Goal: Task Accomplishment & Management: Use online tool/utility

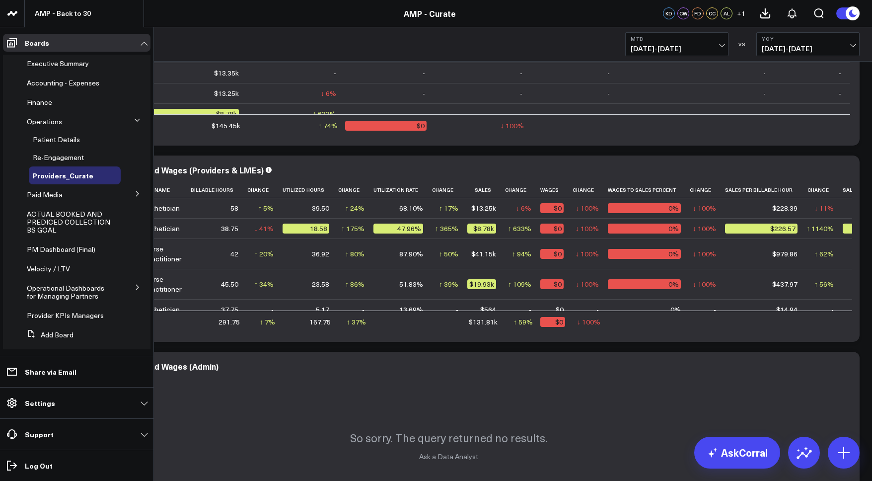
scroll to position [91, 0]
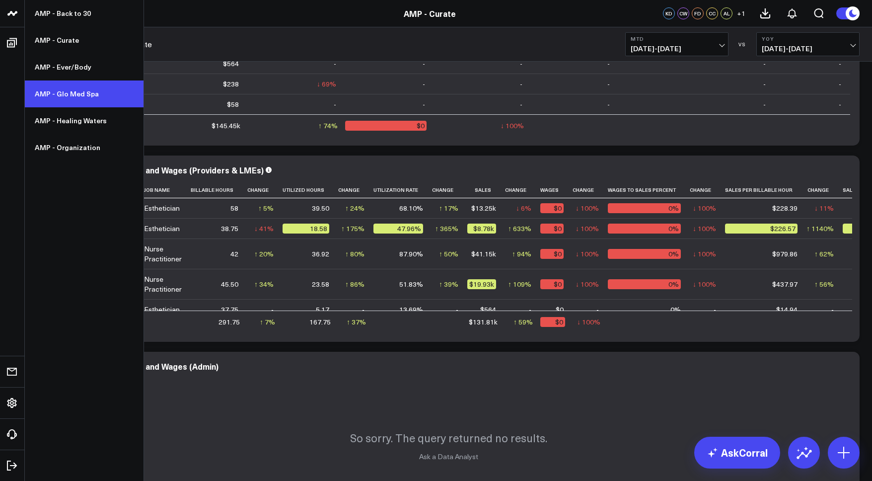
click at [72, 95] on link "AMP - Glo Med Spa" at bounding box center [84, 93] width 119 height 27
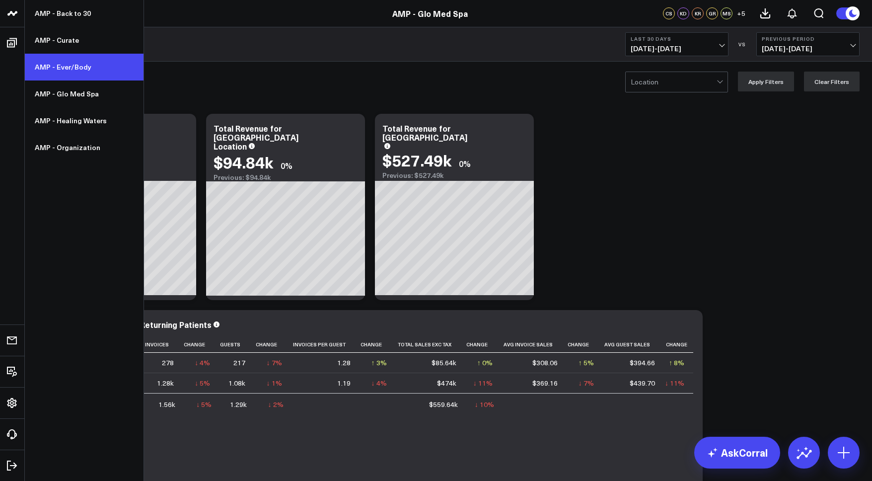
click at [75, 72] on link "AMP - Ever/Body" at bounding box center [84, 67] width 119 height 27
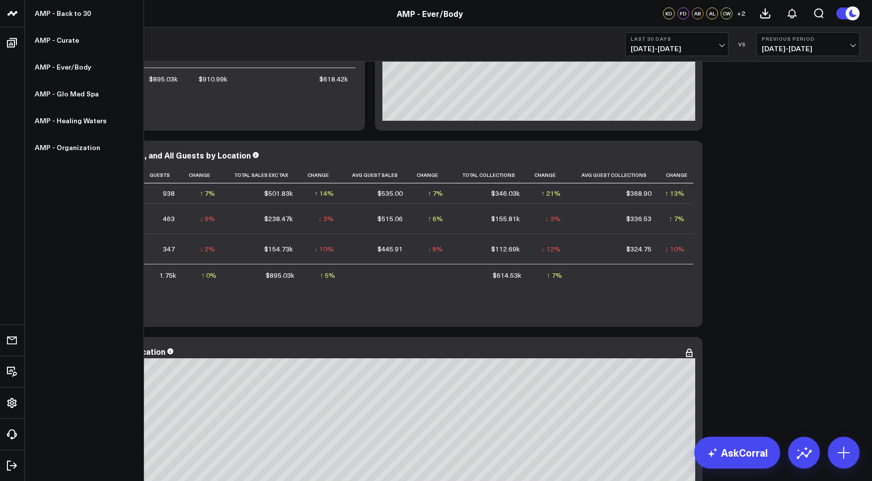
scroll to position [170, 0]
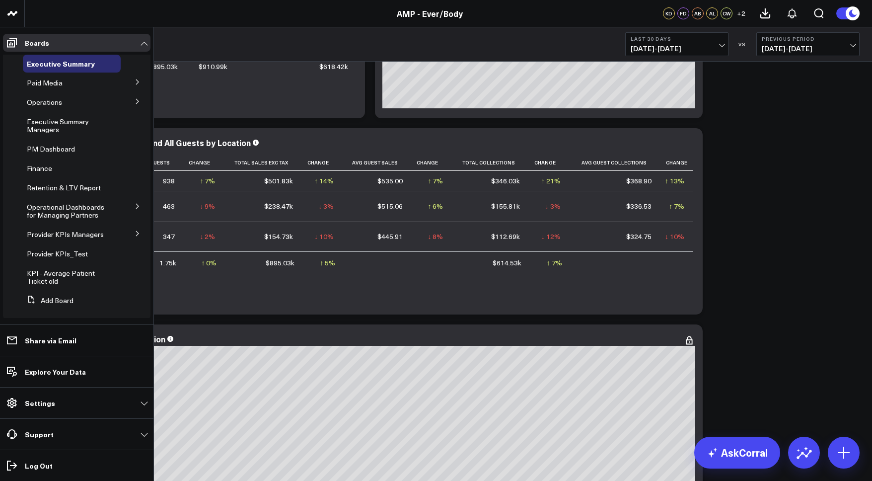
click at [135, 104] on icon at bounding box center [138, 101] width 6 height 6
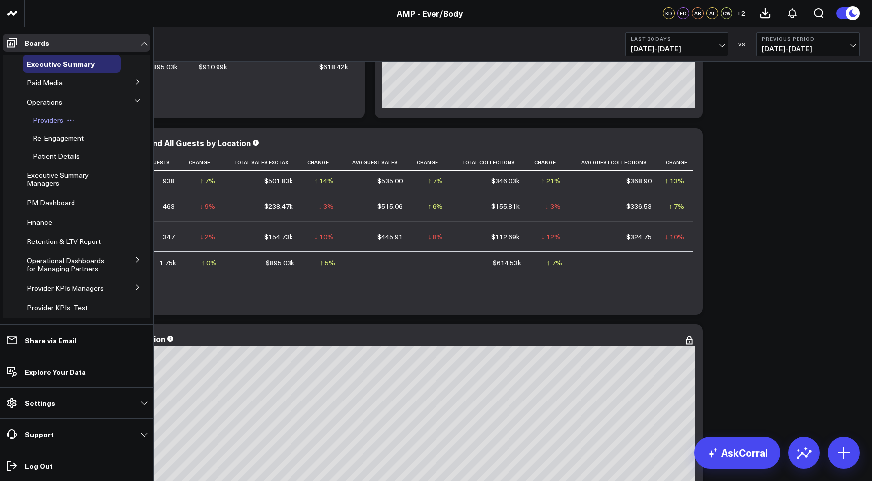
click at [56, 120] on span "Providers" at bounding box center [48, 119] width 30 height 9
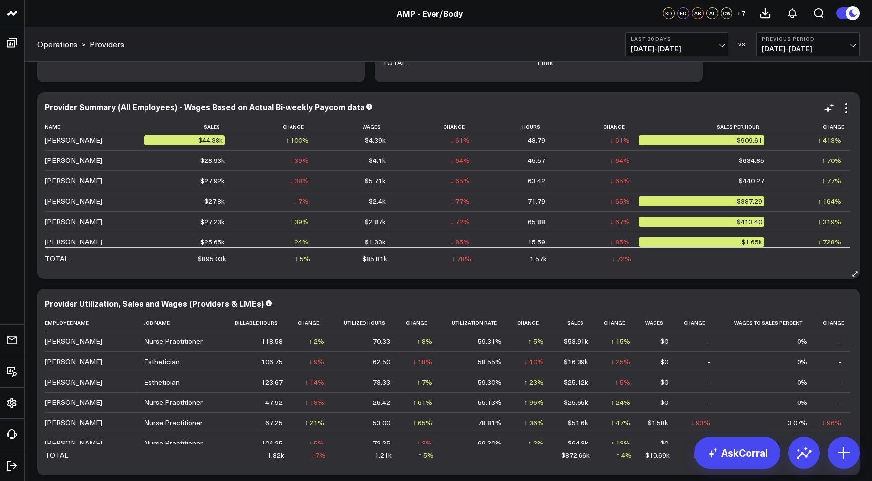
scroll to position [104, 0]
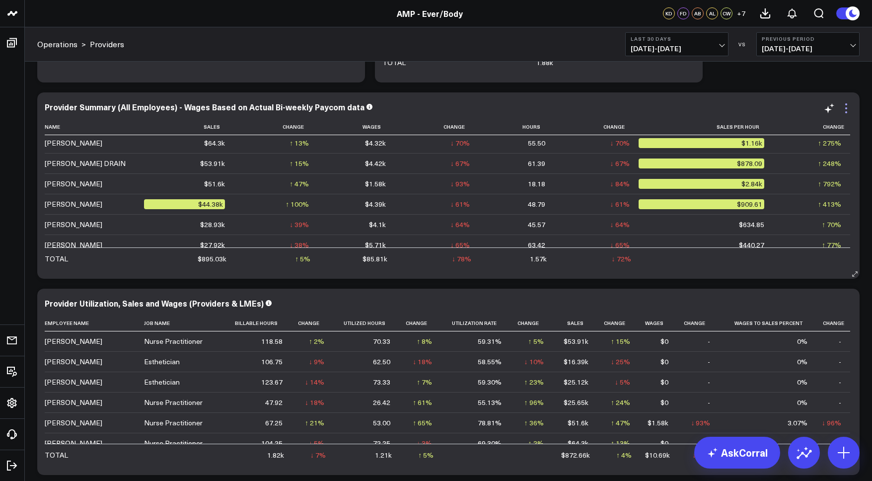
click at [844, 105] on icon at bounding box center [846, 108] width 12 height 12
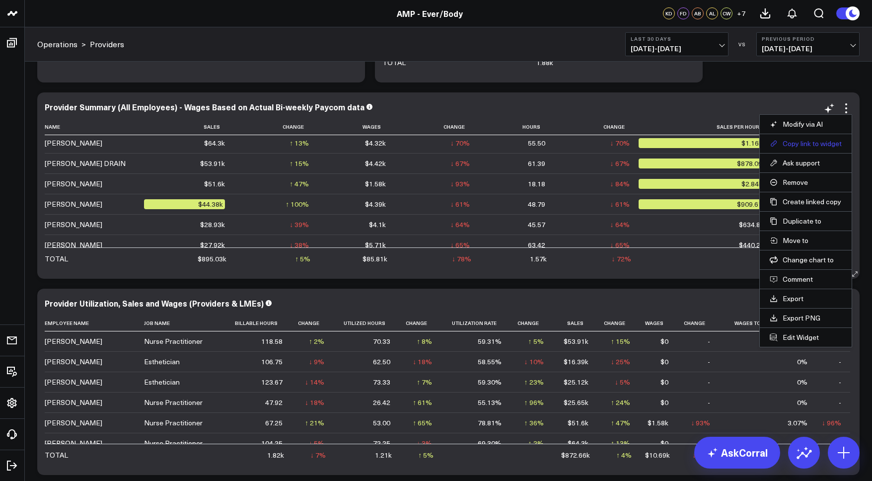
click at [822, 146] on button "Copy link to widget" at bounding box center [806, 143] width 72 height 9
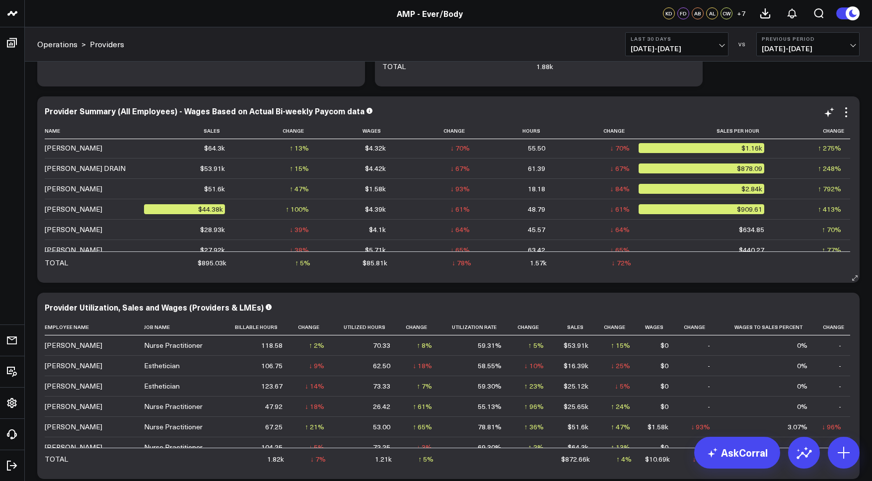
scroll to position [200, 0]
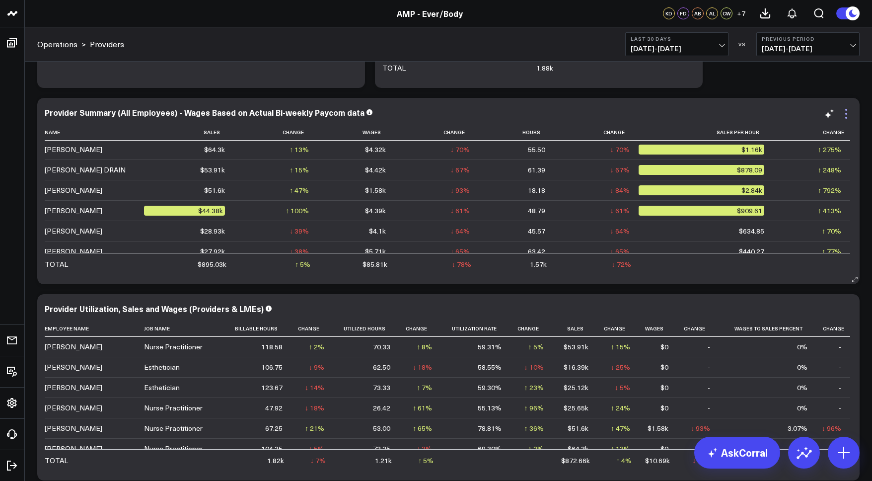
click at [849, 116] on icon at bounding box center [846, 114] width 12 height 12
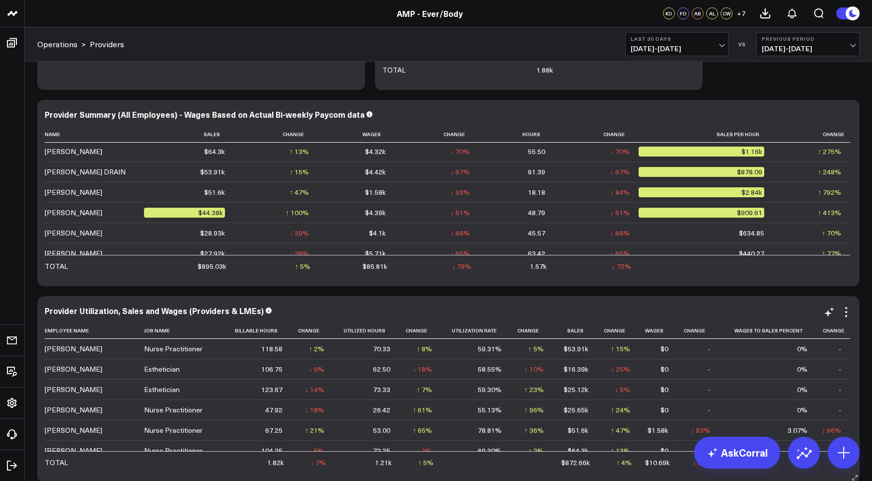
click at [0, 0] on link "Export" at bounding box center [0, 0] width 0 height 0
